Goal: Use online tool/utility: Use online tool/utility

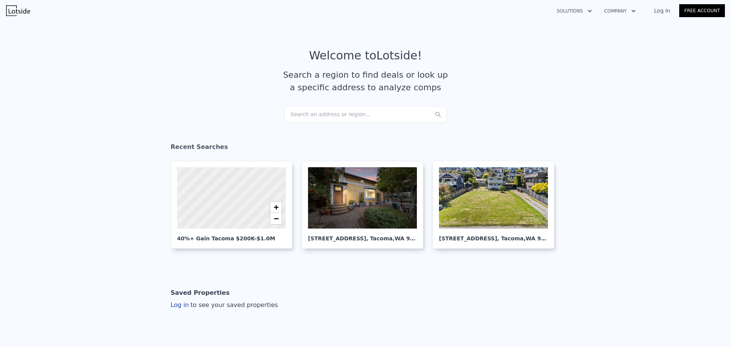
click at [320, 110] on div "Search an address or region..." at bounding box center [365, 114] width 163 height 17
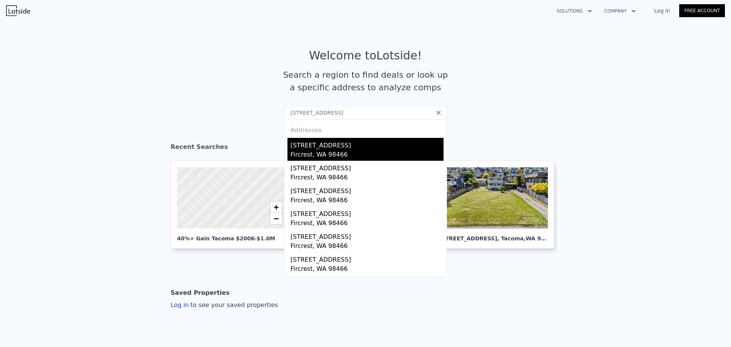
type input "[STREET_ADDRESS]"
click at [348, 145] on div "[STREET_ADDRESS]" at bounding box center [366, 144] width 153 height 12
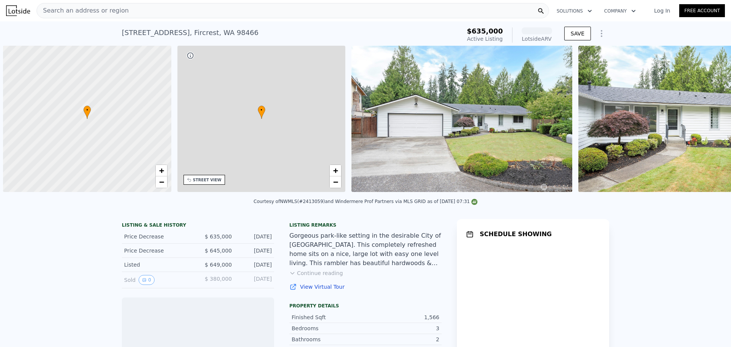
scroll to position [0, 3]
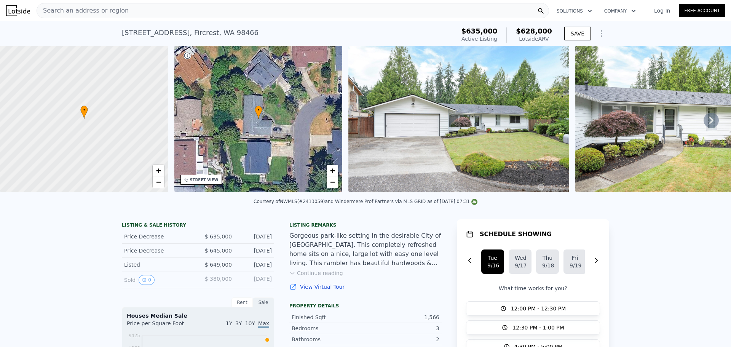
drag, startPoint x: 521, startPoint y: 32, endPoint x: 551, endPoint y: 40, distance: 31.5
click at [551, 40] on div "$635,000 Active Listing $628,000 Lotside ARV" at bounding box center [506, 34] width 97 height 21
drag, startPoint x: 551, startPoint y: 40, endPoint x: 522, endPoint y: 27, distance: 31.2
click at [522, 27] on div "$635,000 Active Listing $628,000 Lotside ARV" at bounding box center [506, 34] width 97 height 21
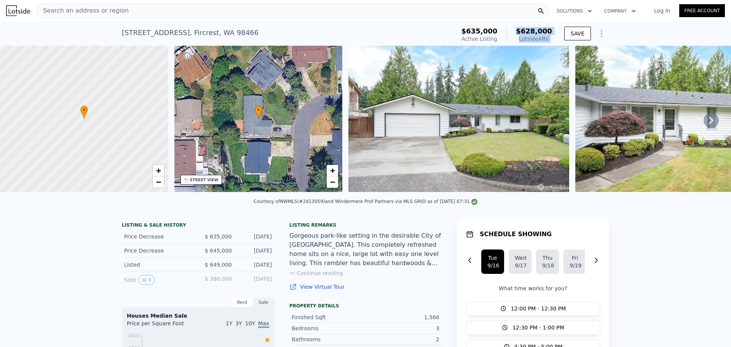
click at [522, 27] on span "$628,000" at bounding box center [534, 31] width 36 height 8
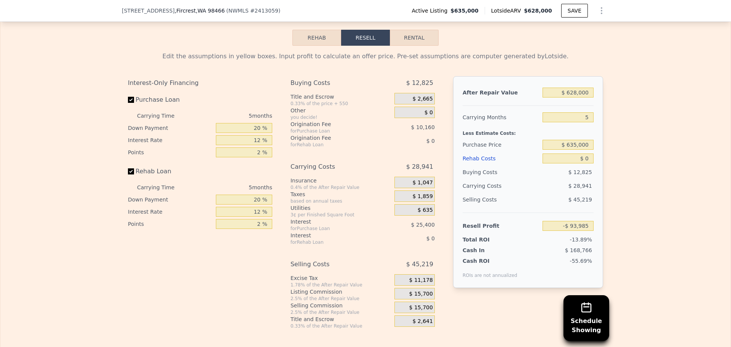
scroll to position [1253, 0]
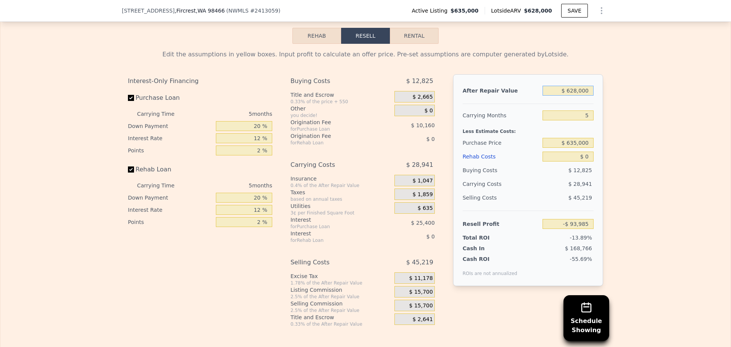
click at [575, 96] on input "$ 628,000" at bounding box center [567, 91] width 51 height 10
type input "$ 625,000"
type input "-$ 96,767"
type input "$ 625,000"
click at [619, 108] on div "Edit the assumptions in yellow boxes. Input profit to calculate an offer price.…" at bounding box center [365, 185] width 730 height 283
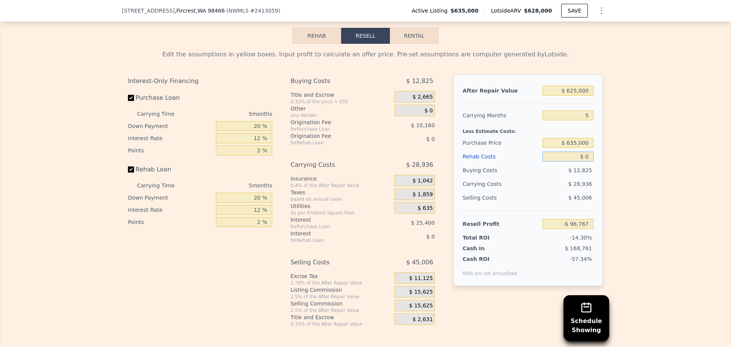
drag, startPoint x: 582, startPoint y: 168, endPoint x: 597, endPoint y: 167, distance: 15.2
click at [596, 168] on div "After Repair Value $ 625,000 Carrying Months 5 Less Estimate Costs: Purchase Pr…" at bounding box center [528, 180] width 150 height 212
type input "$ 55"
type input "-$ 96,823"
type input "$ 550"
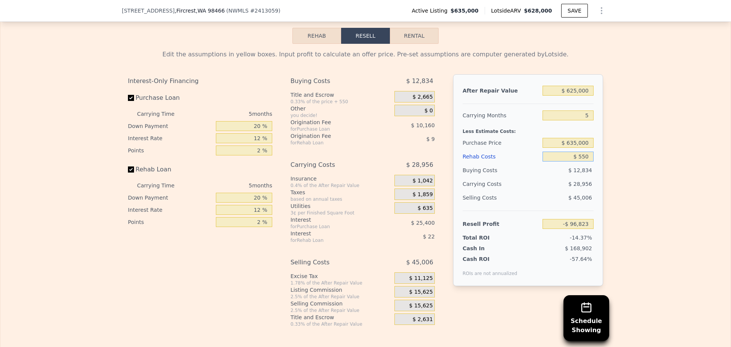
type input "-$ 97,346"
type input "$ 5,500"
type input "-$ 102,575"
type input "$ 55,000"
type input "-$ 154,847"
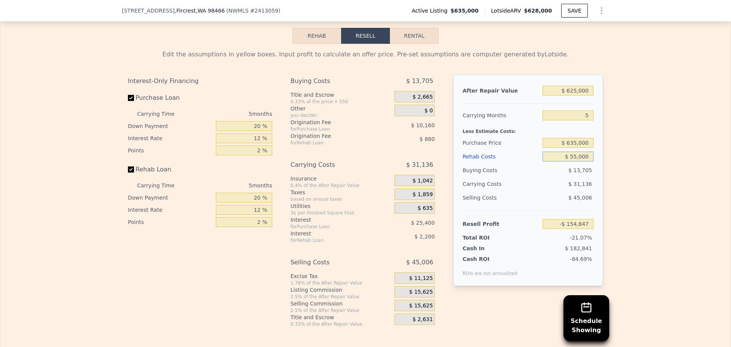
type input "$ 55,000"
click at [608, 168] on div "Edit the assumptions in yellow boxes. Input profit to calculate an offer price.…" at bounding box center [365, 185] width 730 height 283
drag, startPoint x: 569, startPoint y: 153, endPoint x: 655, endPoint y: 164, distance: 87.0
click at [647, 164] on div "Edit the assumptions in yellow boxes. Input profit to calculate an offer price.…" at bounding box center [365, 185] width 730 height 283
type input "$ 380,000"
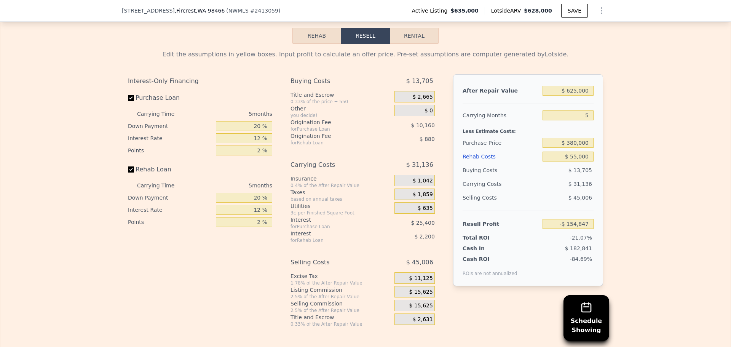
click at [657, 185] on div "Edit the assumptions in yellow boxes. Input profit to calculate an offer price.…" at bounding box center [365, 185] width 730 height 283
type input "$ 115,283"
drag, startPoint x: 252, startPoint y: 139, endPoint x: 274, endPoint y: 139, distance: 22.1
click at [270, 137] on div "Interest-Only Financing Purchase Loan Carrying Time 5 months Down Payment 20 % …" at bounding box center [203, 200] width 150 height 253
type input "10 %"
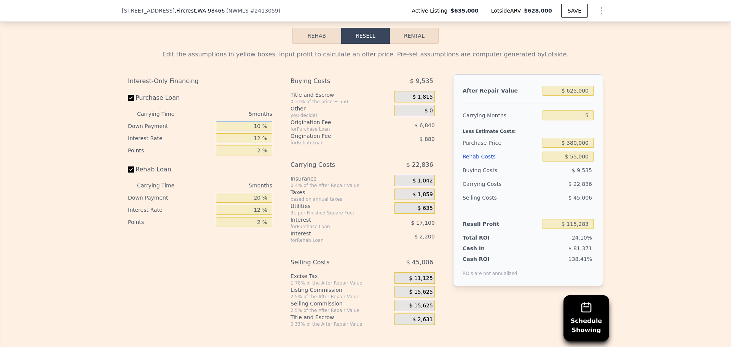
type input "$ 112,623"
type input "10 %"
drag, startPoint x: 267, startPoint y: 148, endPoint x: 296, endPoint y: 147, distance: 29.3
click at [292, 147] on div "Interest-Only Financing Purchase Loan Carrying Time 5 months Down Payment 10 % …" at bounding box center [365, 200] width 475 height 253
type input "1 %"
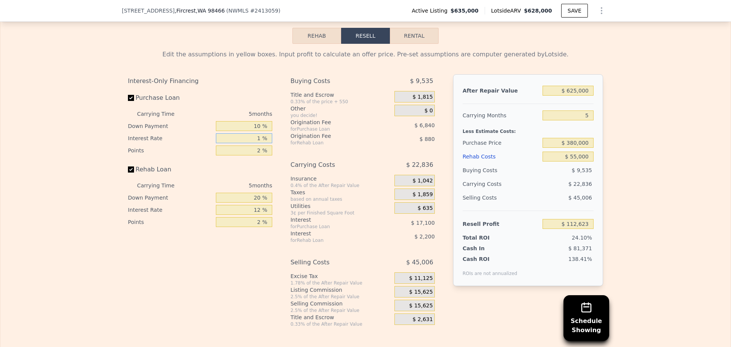
type input "$ 128,298"
type input "11 %"
type input "$ 114,048"
type input "11 %"
drag, startPoint x: 250, startPoint y: 162, endPoint x: 279, endPoint y: 159, distance: 29.0
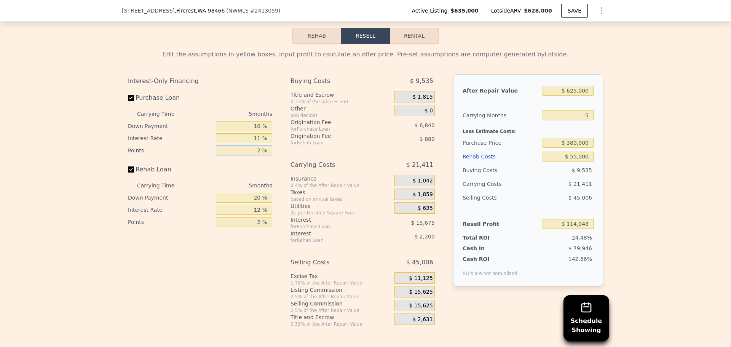
click at [278, 159] on div "Interest-Only Financing Purchase Loan Carrying Time 5 months Down Payment 10 % …" at bounding box center [365, 200] width 475 height 253
type input "1 %"
type input "$ 117,468"
type input "1 %"
drag, startPoint x: 250, startPoint y: 209, endPoint x: 304, endPoint y: 212, distance: 53.8
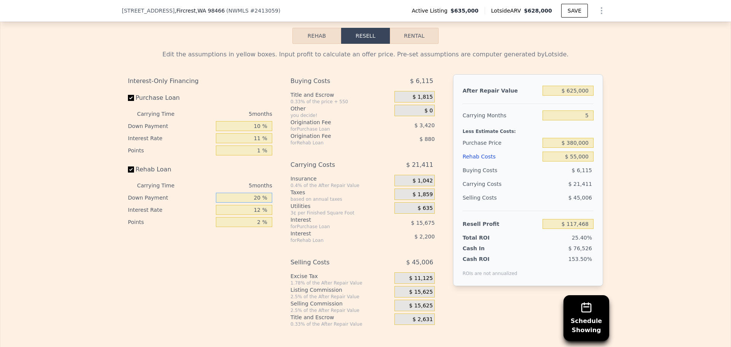
click at [300, 212] on div "Interest-Only Financing Purchase Loan Carrying Time 5 months Down Payment 10 % …" at bounding box center [365, 200] width 475 height 253
type input "10 %"
type input "$ 117,083"
type input "10 %"
drag, startPoint x: 250, startPoint y: 217, endPoint x: 283, endPoint y: 221, distance: 32.6
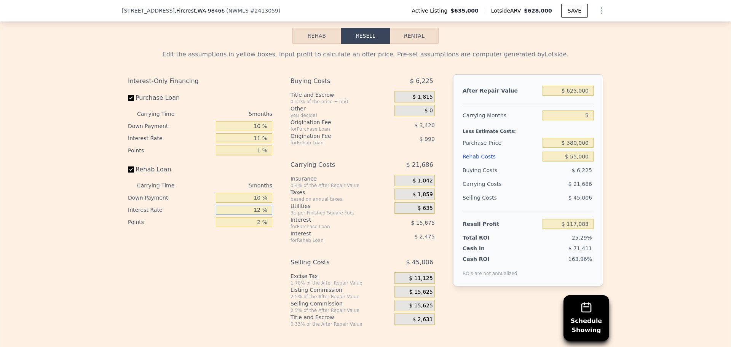
click at [283, 221] on div "Interest-Only Financing Purchase Loan Carrying Time 5 months Down Payment 10 % …" at bounding box center [365, 200] width 475 height 253
type input "1 %"
type input "$ 119,353"
type input "11 %"
type input "$ 117,288"
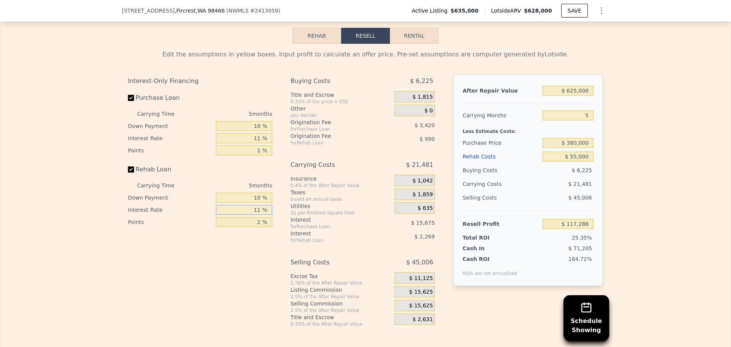
type input "11 %"
drag, startPoint x: 247, startPoint y: 232, endPoint x: 285, endPoint y: 236, distance: 38.7
click at [278, 235] on div "Interest-Only Financing Purchase Loan Carrying Time 5 months Down Payment 10 % …" at bounding box center [365, 200] width 475 height 253
type input "1 %"
type input "$ 117,783"
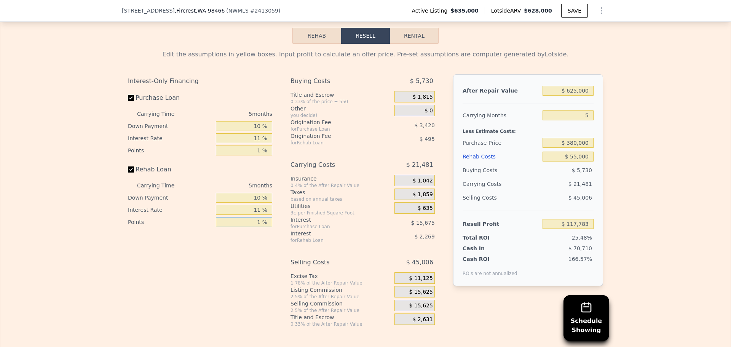
type input "1 %"
click at [252, 283] on div "Interest-Only Financing Purchase Loan Carrying Time 5 months Down Payment 10 % …" at bounding box center [203, 200] width 150 height 253
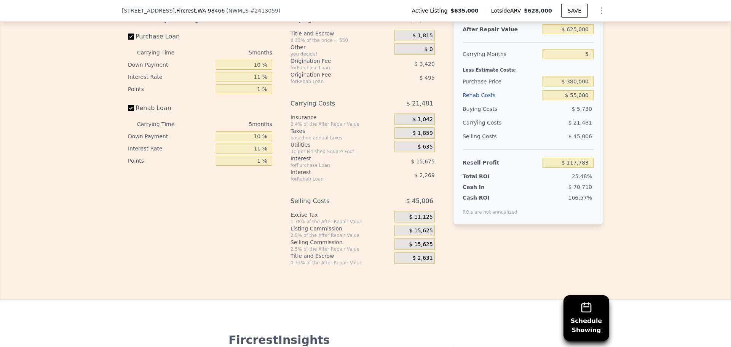
scroll to position [1329, 0]
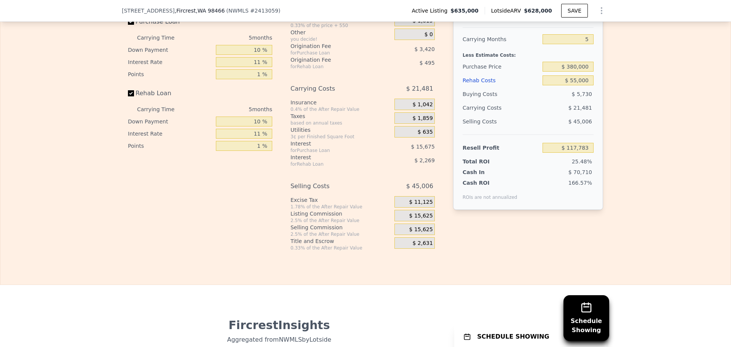
click at [414, 219] on span "$ 15,625" at bounding box center [421, 215] width 24 height 7
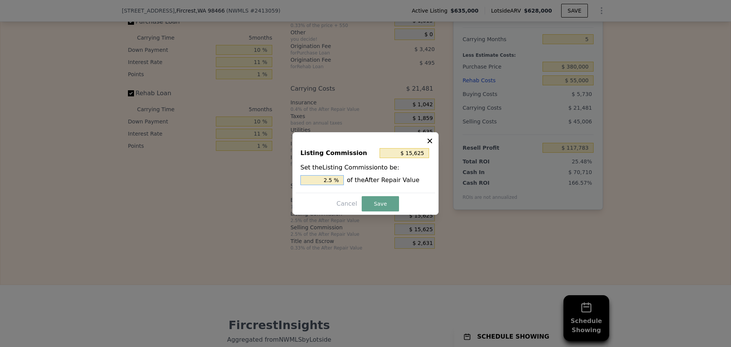
drag, startPoint x: 329, startPoint y: 182, endPoint x: 385, endPoint y: 188, distance: 56.0
click at [374, 188] on div "Listing Commission $ 15,625 Set the Listing Commission to be: 2.5 % of the Afte…" at bounding box center [365, 167] width 139 height 51
type input "$ 12,500"
type input "2 %"
click at [376, 202] on button "Save" at bounding box center [379, 203] width 37 height 15
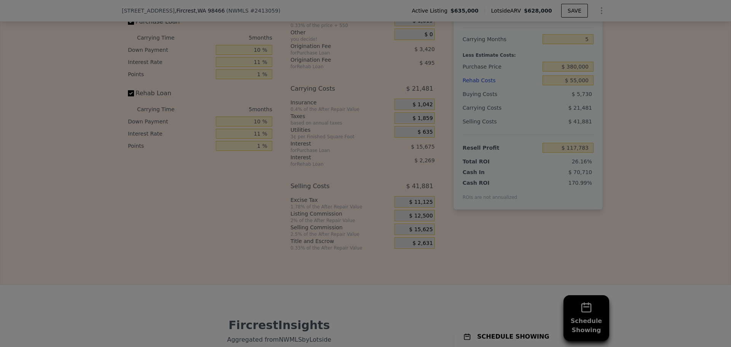
type input "$ 120,908"
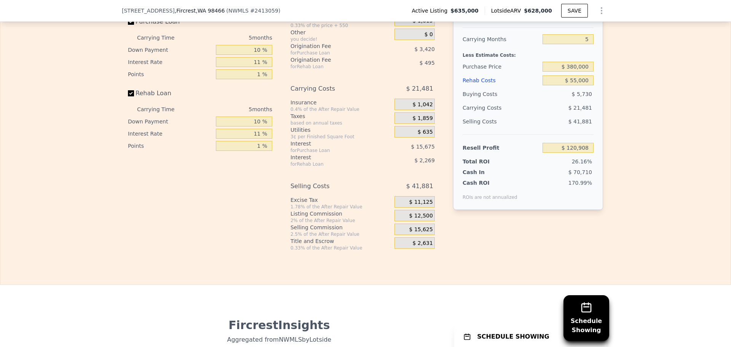
click at [410, 235] on div "$ 15,625" at bounding box center [414, 228] width 40 height 11
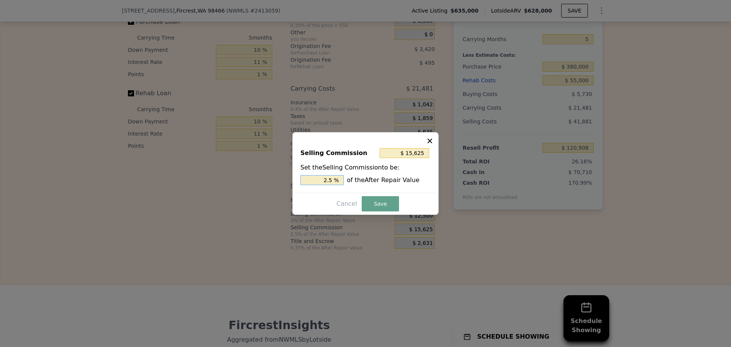
drag, startPoint x: 317, startPoint y: 178, endPoint x: 359, endPoint y: 183, distance: 41.7
click at [356, 183] on div "2.5 % of the After Repair Value" at bounding box center [365, 180] width 130 height 10
type input "$ 12,500"
type input "2 %"
click at [377, 212] on div "Selling Commission $ 12,500 Set the Selling Commission to be: 2 % of the After …" at bounding box center [365, 173] width 146 height 83
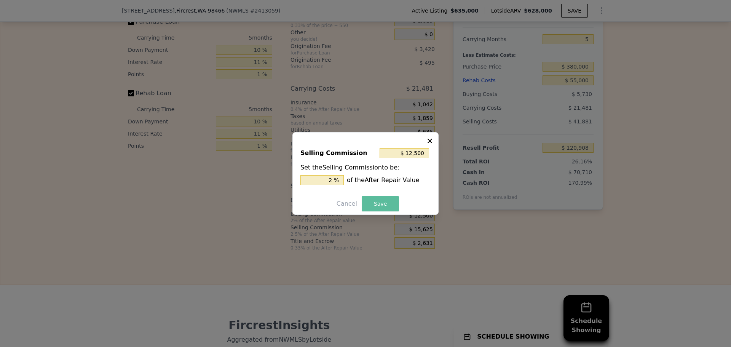
click at [374, 205] on button "Save" at bounding box center [379, 203] width 37 height 15
type input "$ 124,033"
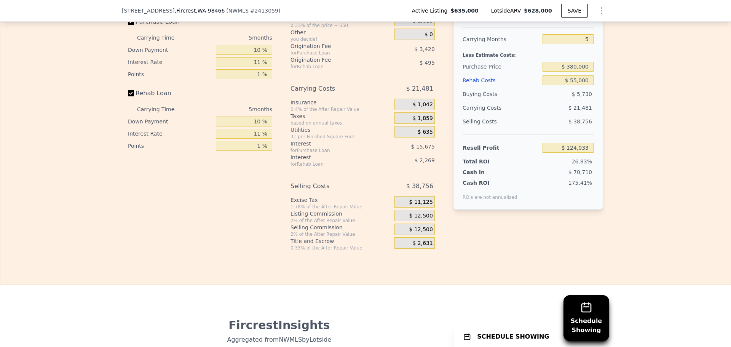
click at [624, 197] on div "Edit the assumptions in yellow boxes. Input profit to calculate an offer price.…" at bounding box center [365, 109] width 730 height 283
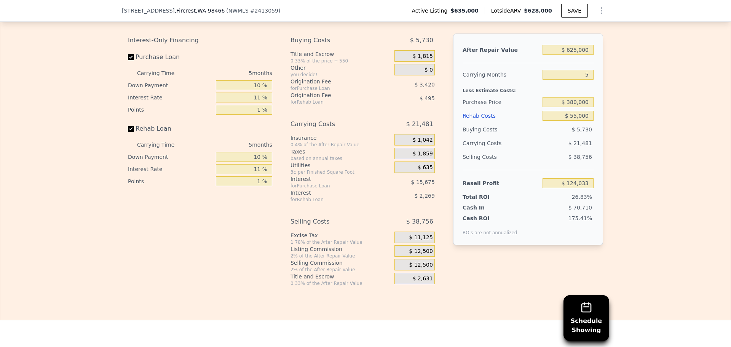
scroll to position [1291, 0]
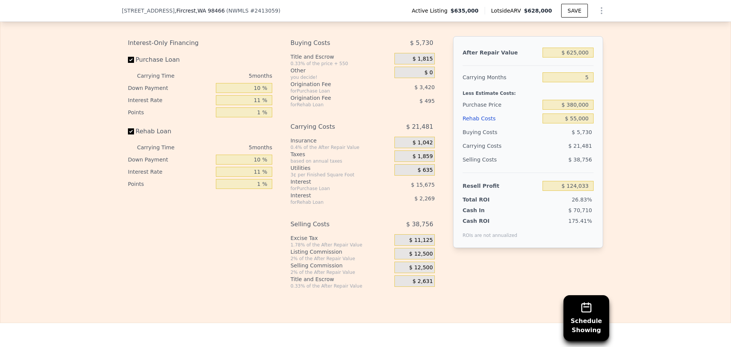
click at [650, 177] on div "Edit the assumptions in yellow boxes. Input profit to calculate an offer price.…" at bounding box center [365, 147] width 730 height 283
drag, startPoint x: 569, startPoint y: 63, endPoint x: 573, endPoint y: 63, distance: 4.2
click at [573, 57] on input "$ 625,000" at bounding box center [567, 53] width 51 height 10
type input "$ 615,000"
type input "$ 114,661"
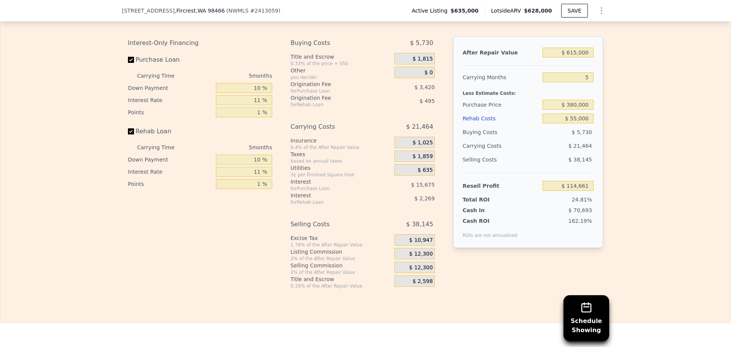
click at [623, 64] on div "Edit the assumptions in yellow boxes. Input profit to calculate an offer price.…" at bounding box center [365, 147] width 730 height 283
click at [634, 88] on div "Edit the assumptions in yellow boxes. Input profit to calculate an offer price.…" at bounding box center [365, 147] width 730 height 283
drag, startPoint x: 571, startPoint y: 64, endPoint x: 575, endPoint y: 64, distance: 4.2
click at [575, 57] on input "$ 615,000" at bounding box center [567, 53] width 51 height 10
type input "$ 600,000"
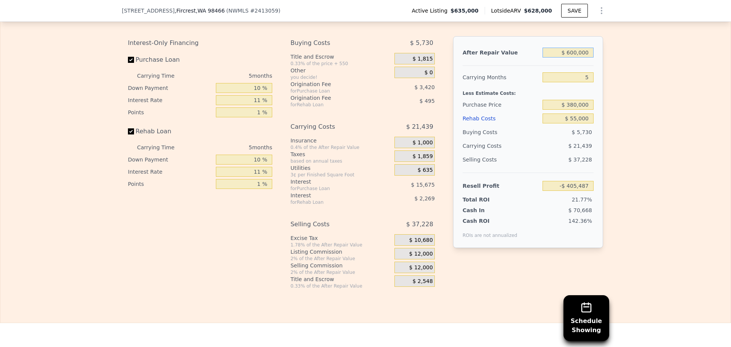
type input "$ 100,603"
type input "$ 600,000"
click at [613, 65] on div "Edit the assumptions in yellow boxes. Input profit to calculate an offer price.…" at bounding box center [365, 147] width 730 height 283
